Goal: Check status

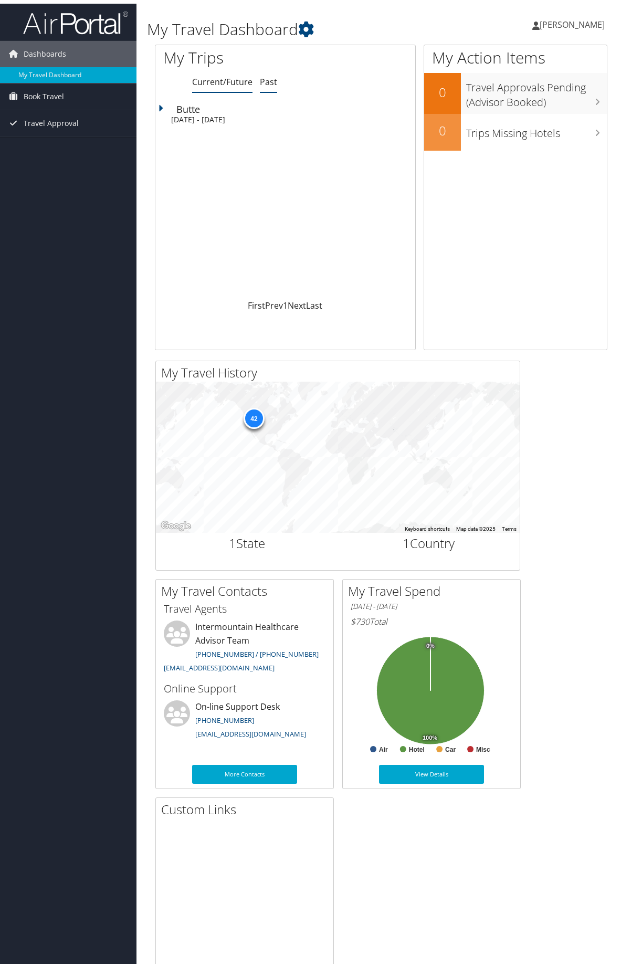
click at [277, 84] on link "Past" at bounding box center [268, 78] width 17 height 12
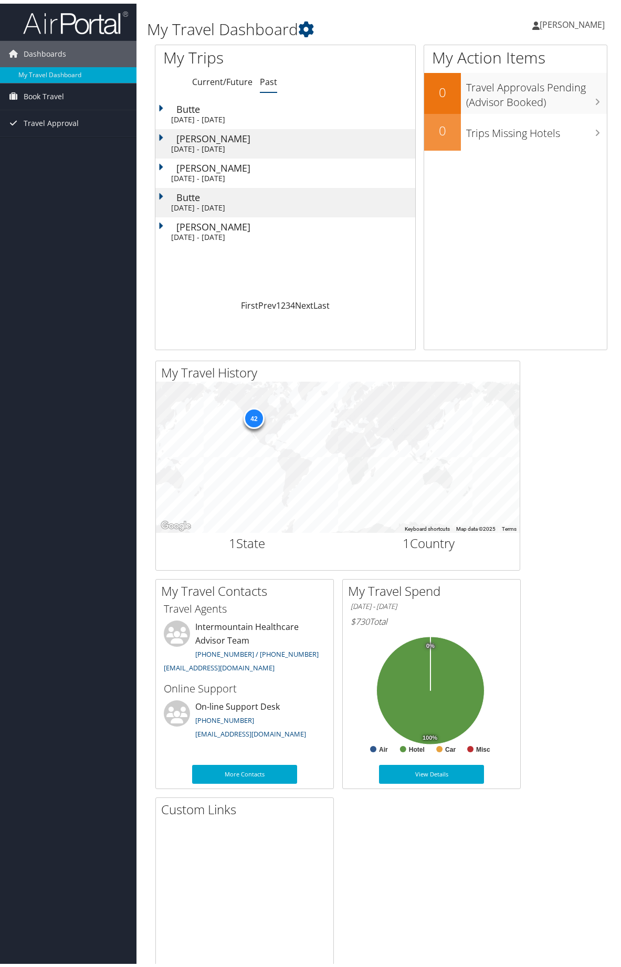
click at [237, 121] on div "[DATE] - [DATE]" at bounding box center [280, 115] width 218 height 9
